Goal: Transaction & Acquisition: Download file/media

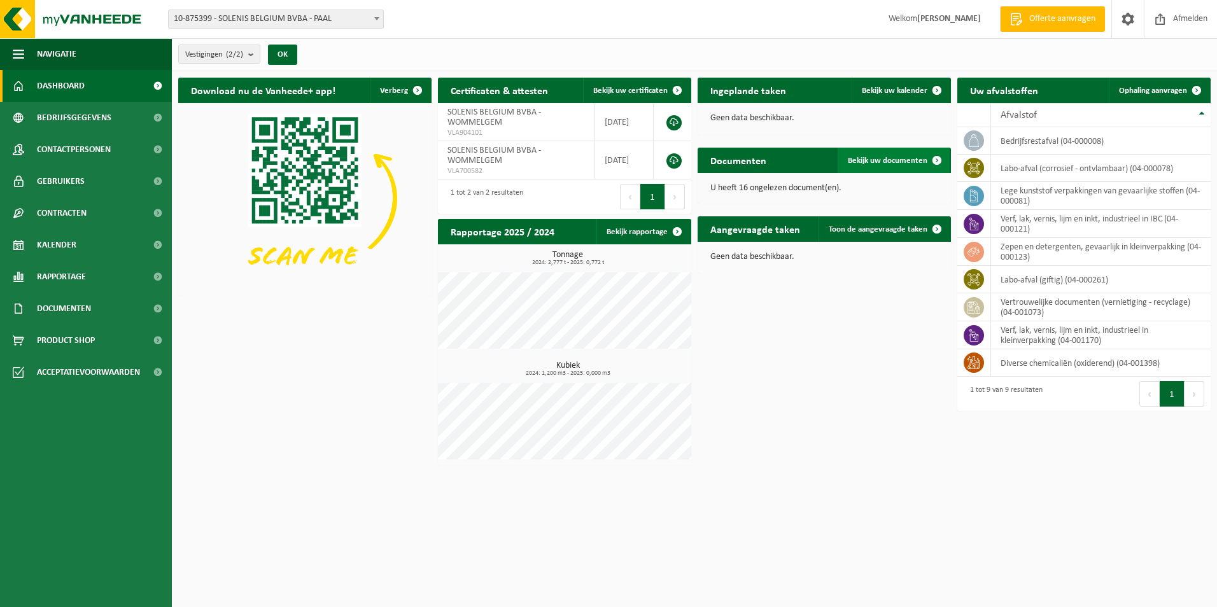
click at [891, 162] on span "Bekijk uw documenten" at bounding box center [888, 161] width 80 height 8
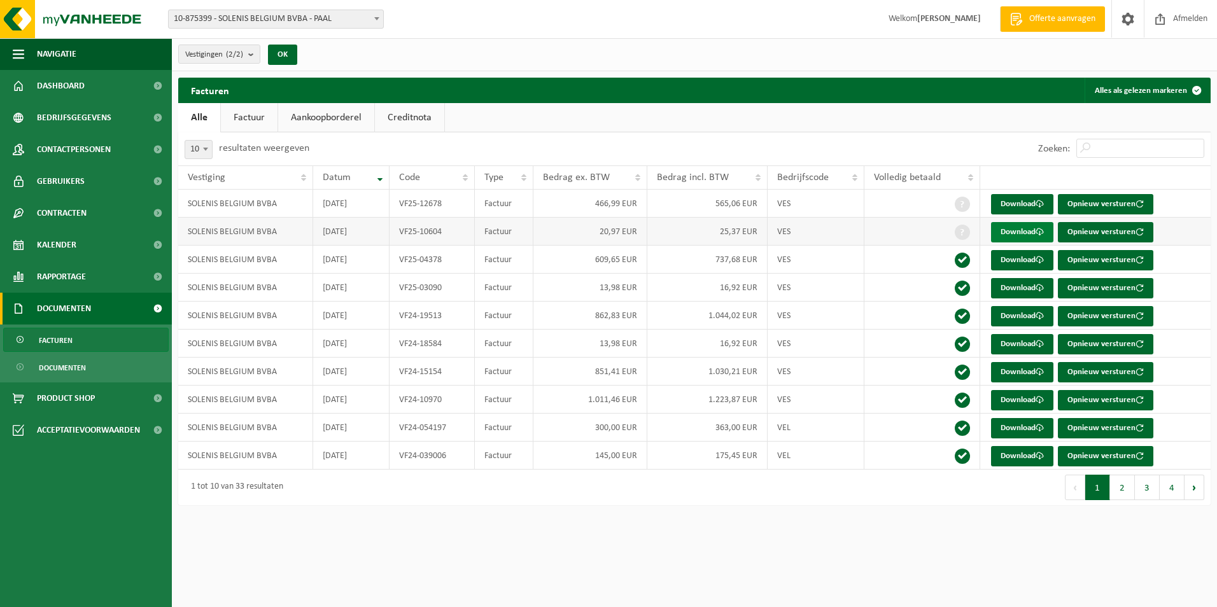
click at [1032, 236] on link "Download" at bounding box center [1022, 232] width 62 height 20
click at [1044, 204] on span at bounding box center [1040, 204] width 8 height 8
click at [1031, 229] on link "Download" at bounding box center [1022, 232] width 62 height 20
